Goal: Find contact information: Find contact information

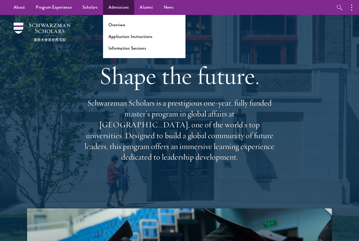
click at [123, 5] on link "Admissions" at bounding box center [118, 7] width 31 height 15
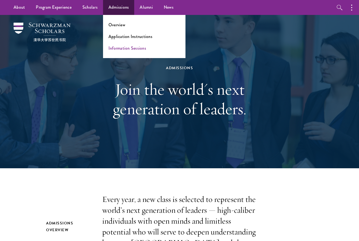
click at [134, 50] on link "Information Sessions" at bounding box center [128, 48] width 38 height 6
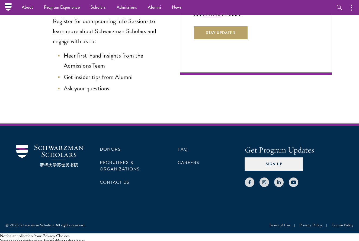
scroll to position [192, 0]
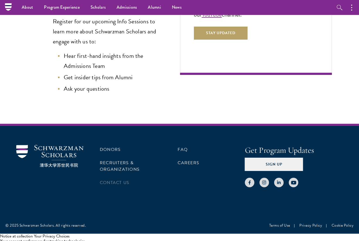
click at [120, 179] on link "Contact Us" at bounding box center [115, 182] width 30 height 7
